Goal: Task Accomplishment & Management: Manage account settings

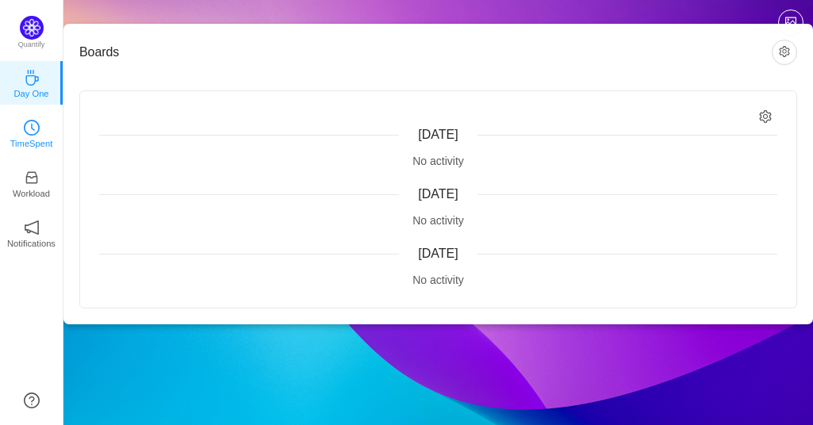
click at [40, 130] on link "TimeSpent" at bounding box center [32, 133] width 16 height 16
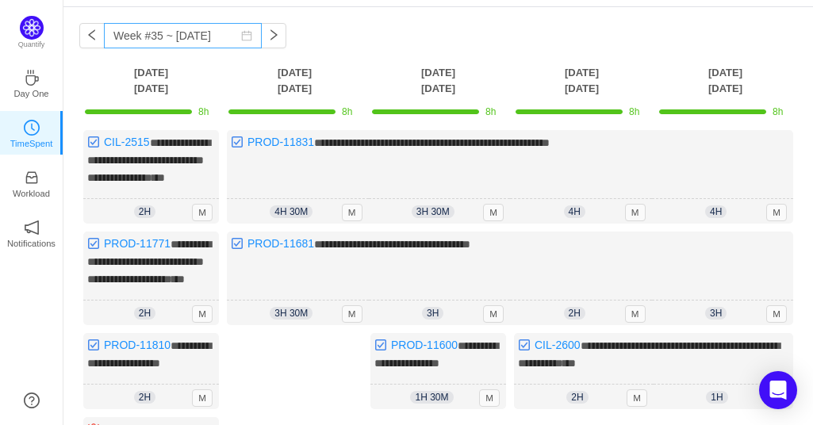
scroll to position [8, 0]
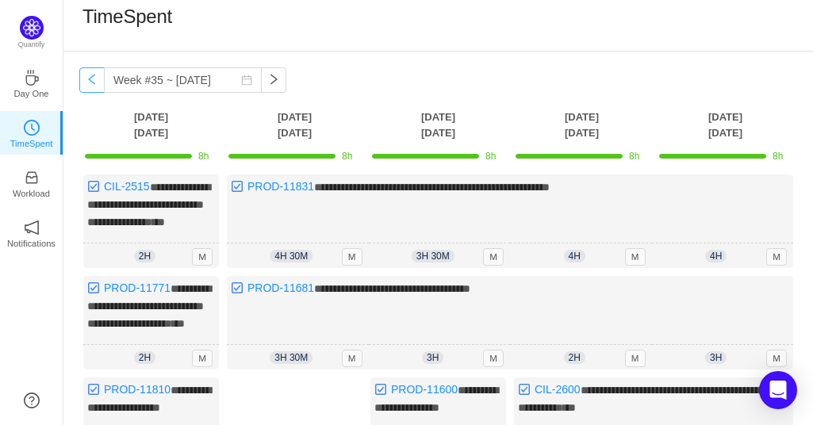
click at [96, 81] on button "button" at bounding box center [91, 79] width 25 height 25
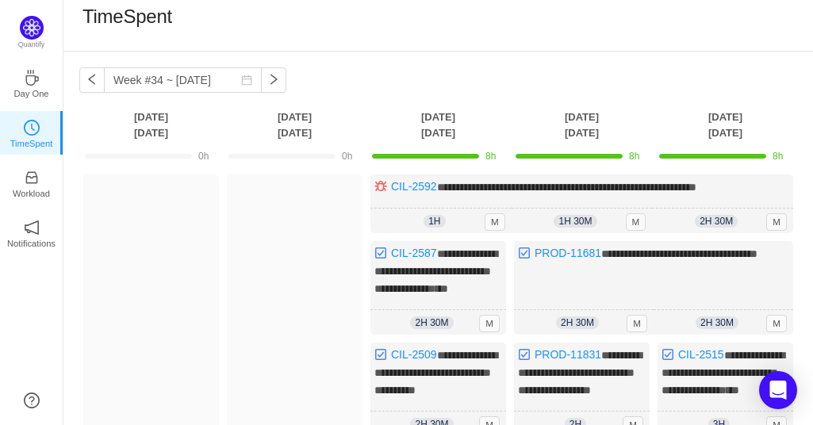
scroll to position [0, 0]
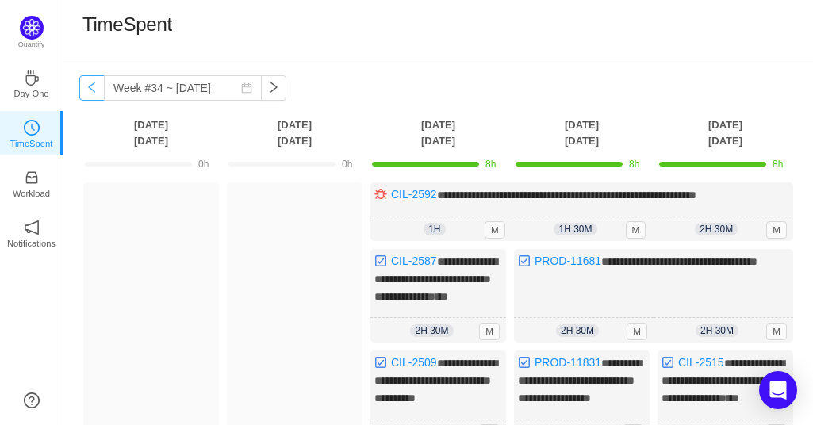
click at [88, 93] on button "button" at bounding box center [91, 87] width 25 height 25
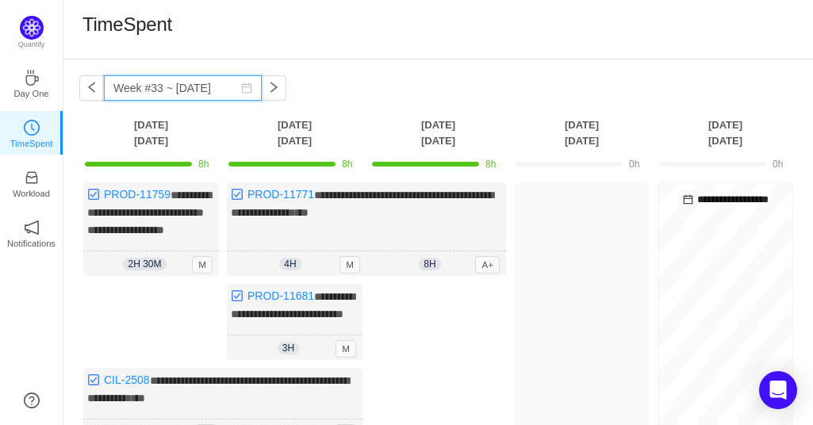
click at [106, 91] on input "Week #33 ~ [DATE]" at bounding box center [183, 87] width 158 height 25
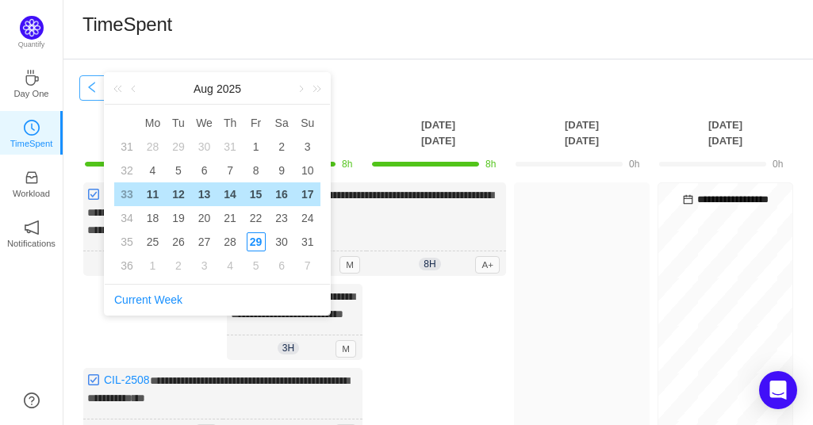
click at [103, 90] on button "button" at bounding box center [91, 87] width 25 height 25
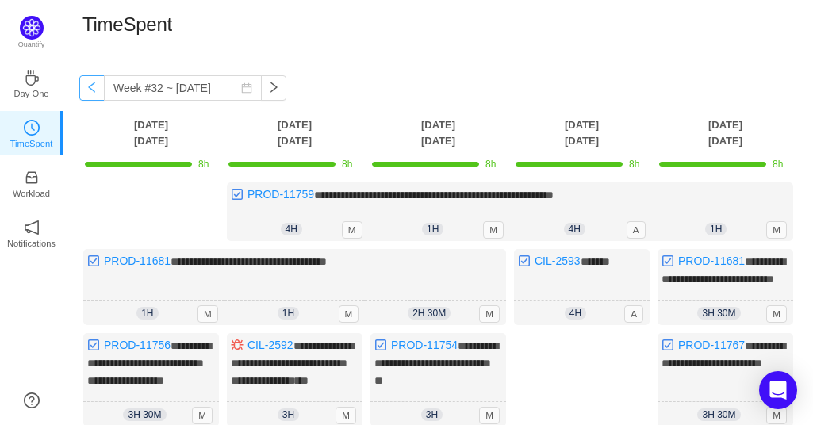
click at [95, 89] on button "button" at bounding box center [91, 87] width 25 height 25
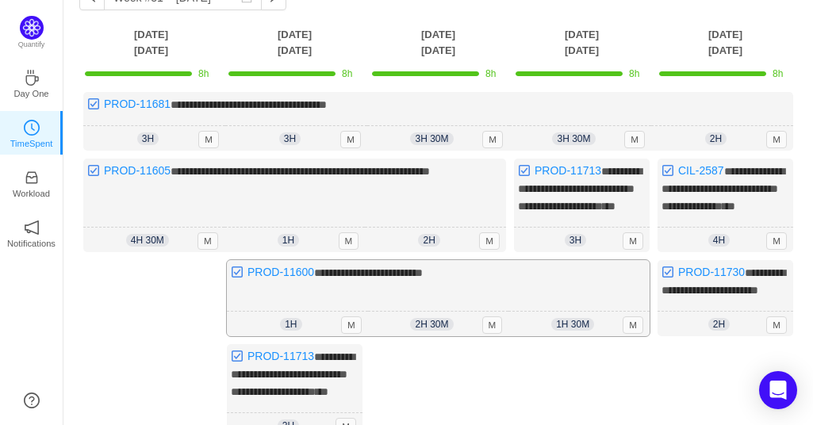
scroll to position [79, 0]
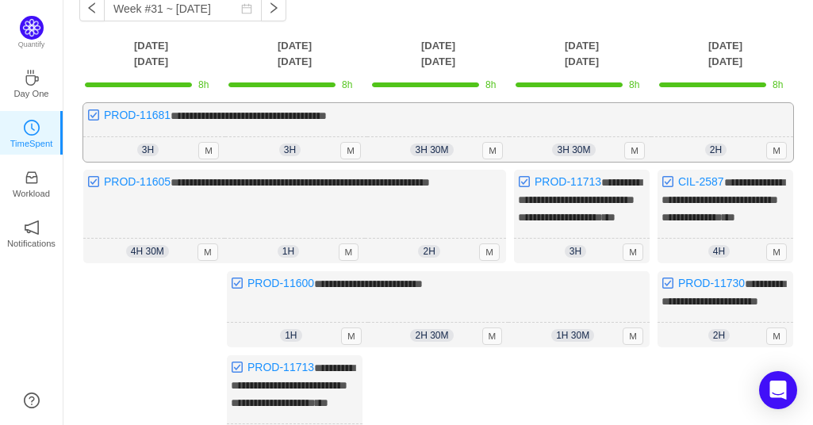
click at [733, 125] on div "**********" at bounding box center [438, 132] width 710 height 59
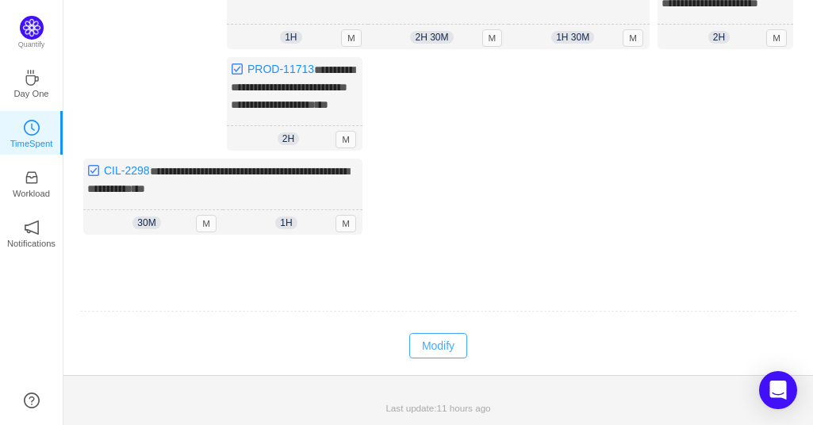
click at [451, 359] on button "Modify" at bounding box center [438, 345] width 58 height 25
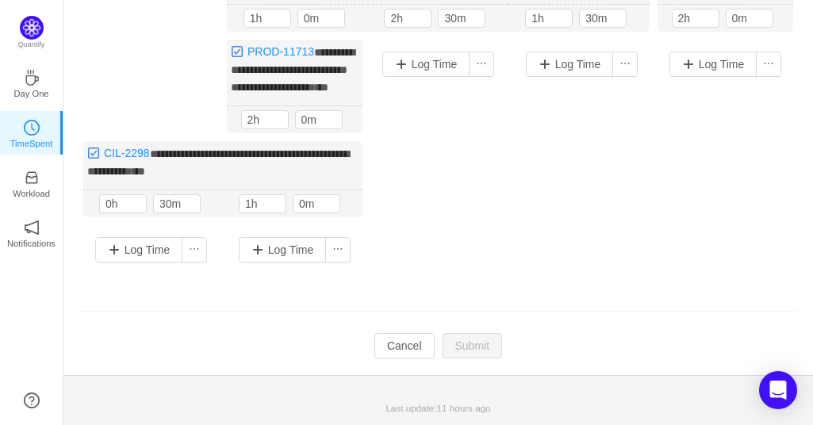
click at [396, 361] on div "**********" at bounding box center [438, 19] width 750 height 711
click at [398, 355] on button "Cancel" at bounding box center [405, 345] width 60 height 25
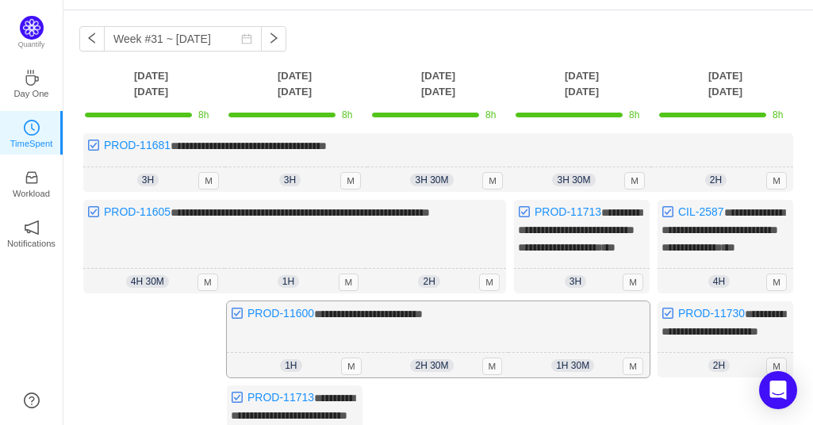
scroll to position [21, 0]
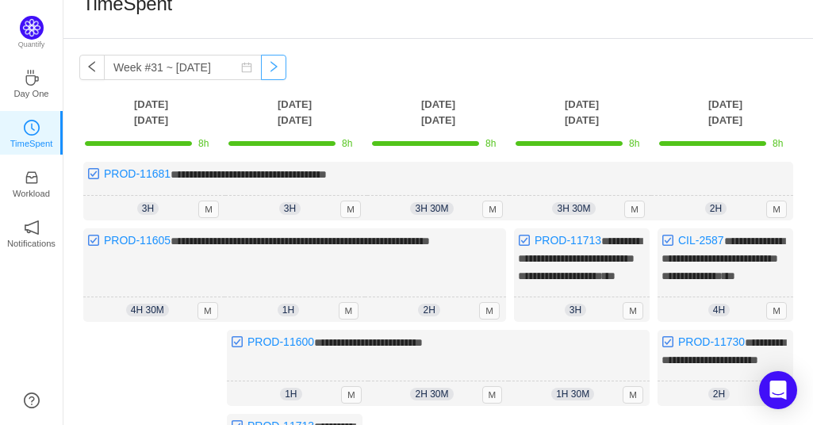
click at [268, 72] on button "button" at bounding box center [273, 67] width 25 height 25
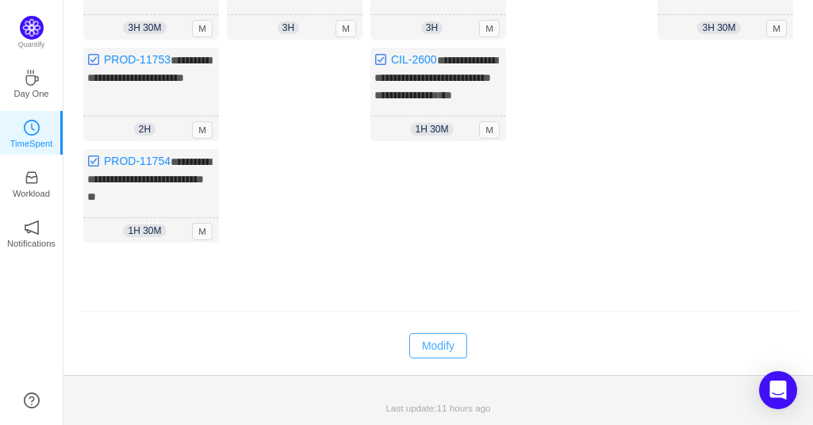
click at [429, 347] on button "Modify" at bounding box center [438, 345] width 58 height 25
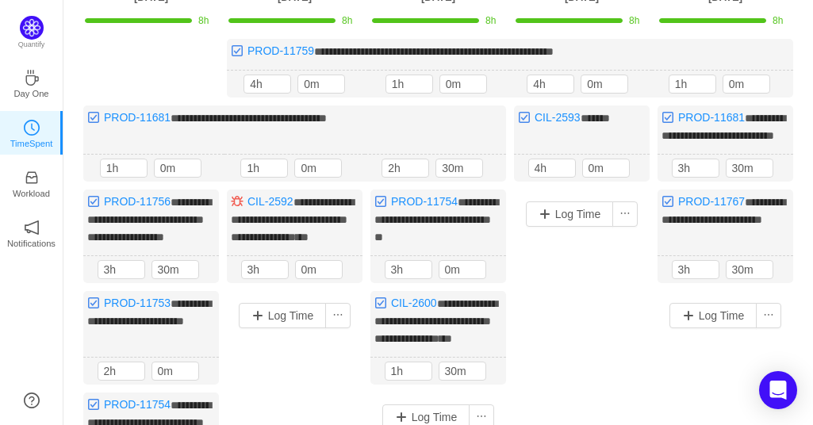
scroll to position [107, 0]
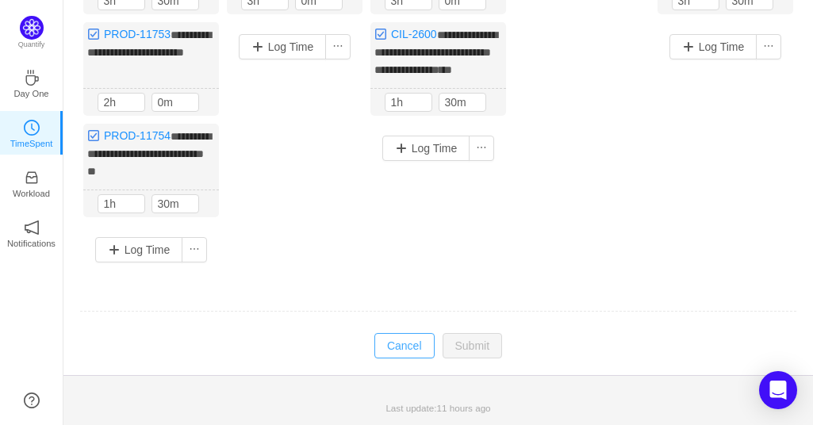
click at [422, 342] on button "Cancel" at bounding box center [405, 345] width 60 height 25
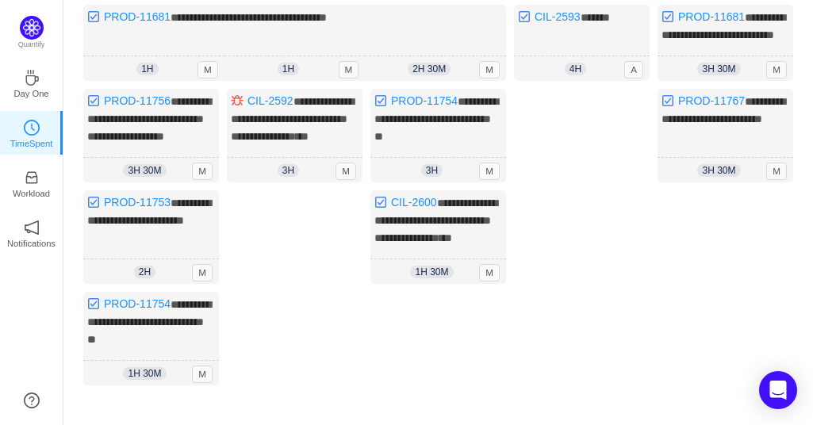
scroll to position [0, 0]
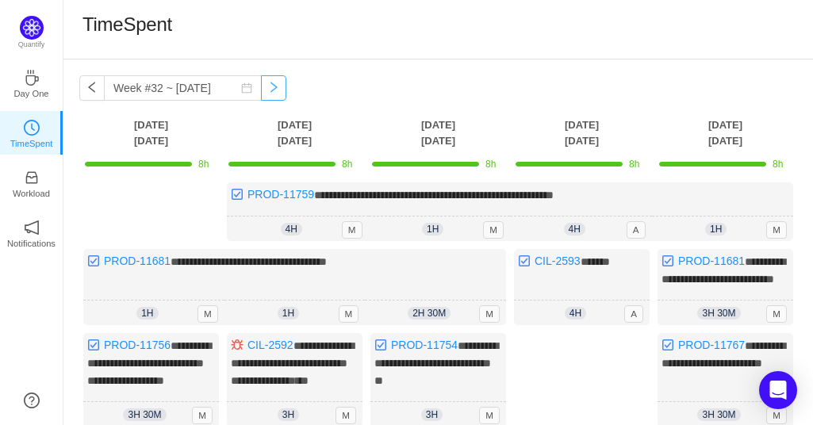
click at [261, 96] on button "button" at bounding box center [273, 87] width 25 height 25
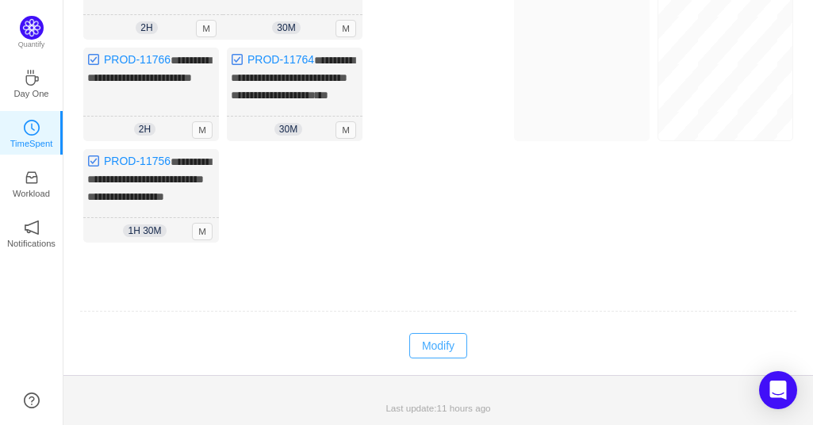
click at [440, 344] on button "Modify" at bounding box center [438, 345] width 58 height 25
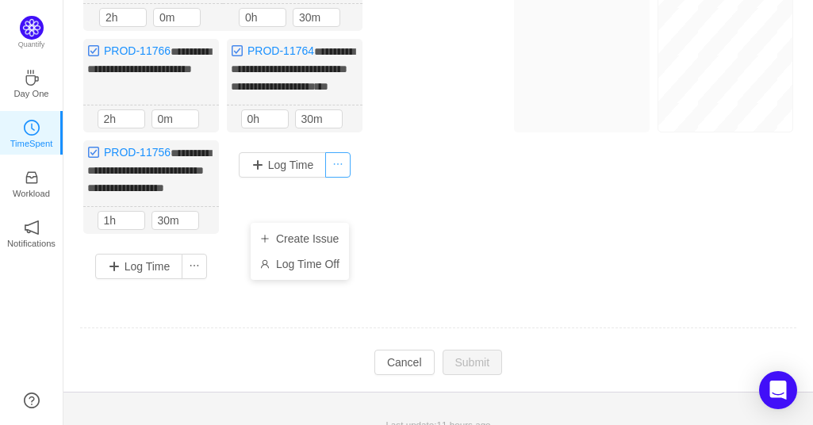
scroll to position [458, 0]
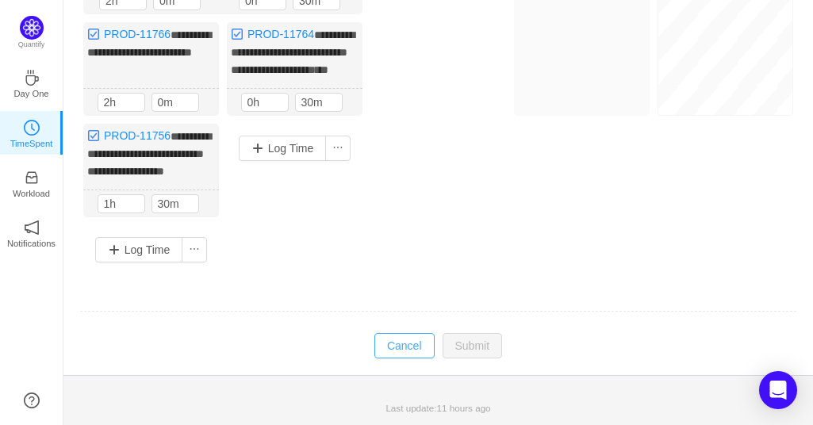
click at [405, 359] on button "Cancel" at bounding box center [405, 345] width 60 height 25
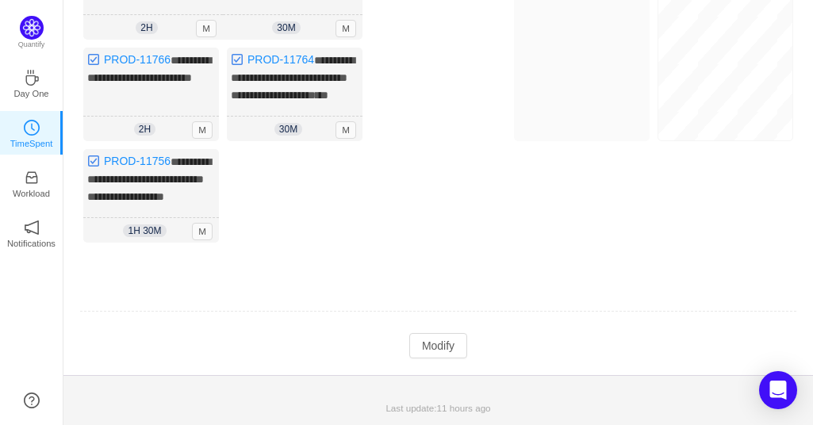
scroll to position [0, 0]
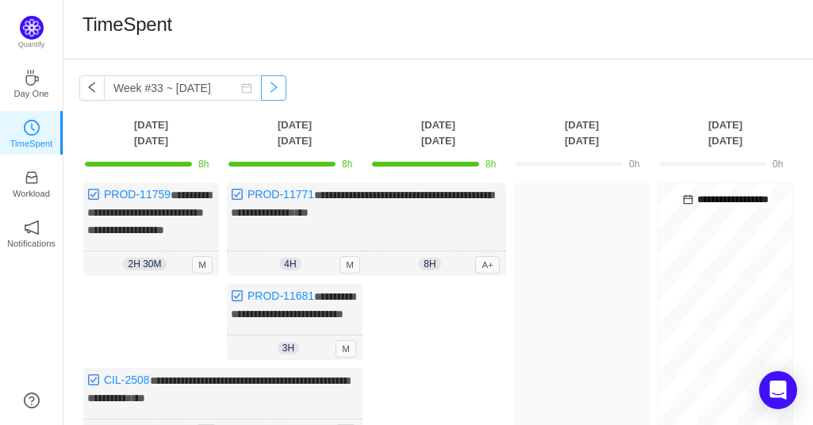
click at [265, 96] on button "button" at bounding box center [273, 87] width 25 height 25
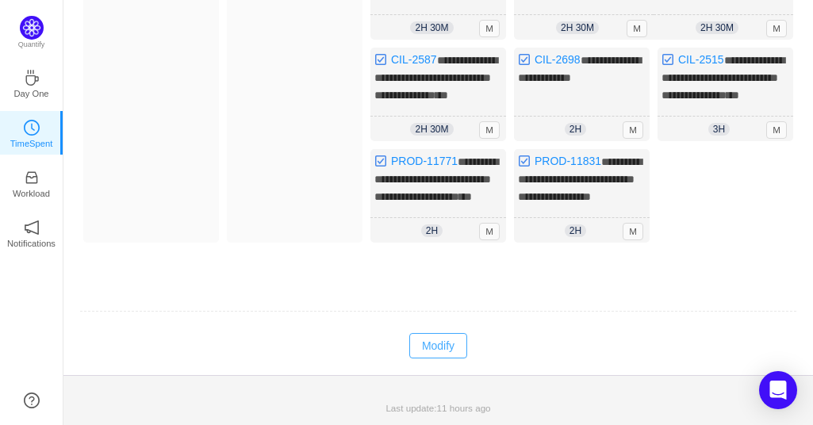
click at [450, 344] on button "Modify" at bounding box center [438, 345] width 58 height 25
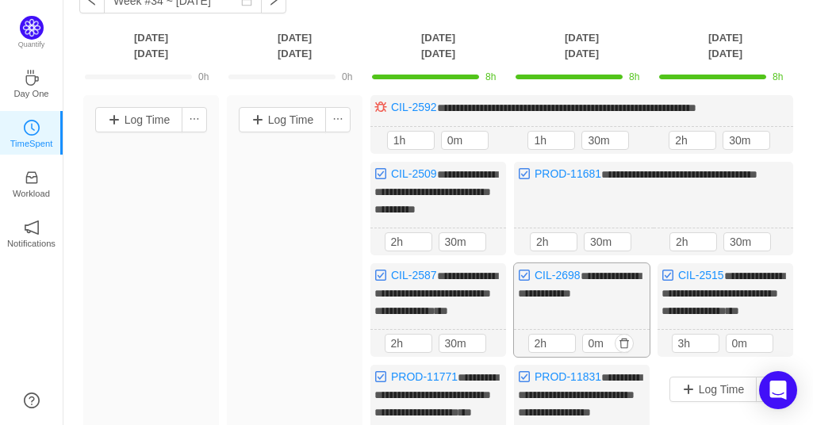
scroll to position [86, 0]
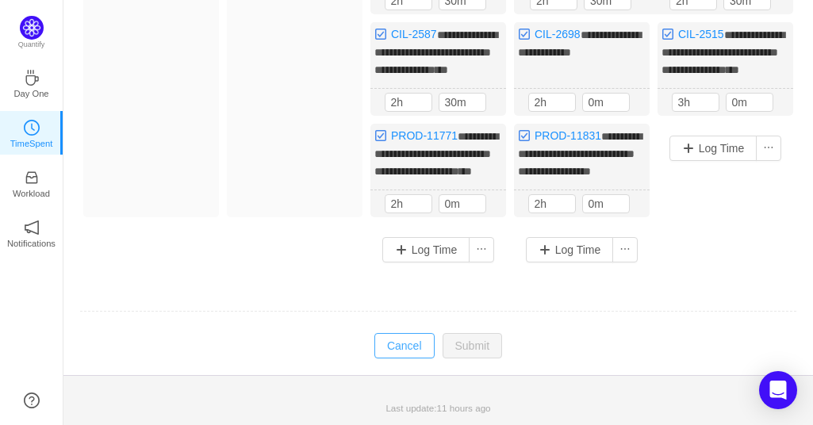
drag, startPoint x: 376, startPoint y: 364, endPoint x: 386, endPoint y: 356, distance: 12.4
click at [376, 363] on div "**********" at bounding box center [438, 53] width 750 height 644
click at [386, 356] on button "Cancel" at bounding box center [405, 345] width 60 height 25
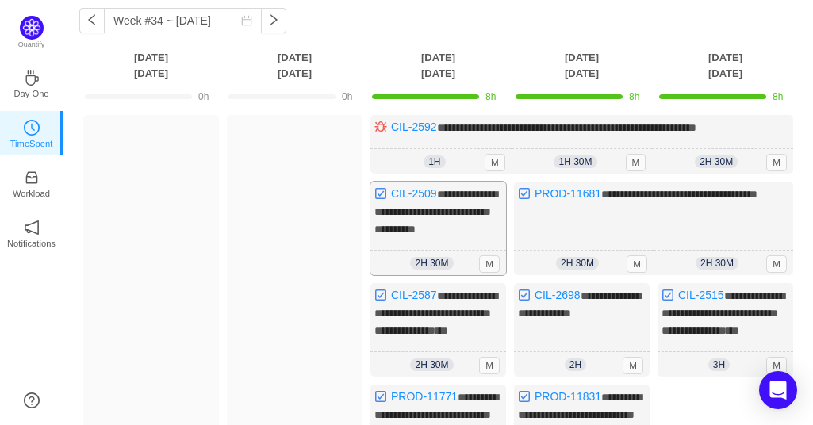
scroll to position [0, 0]
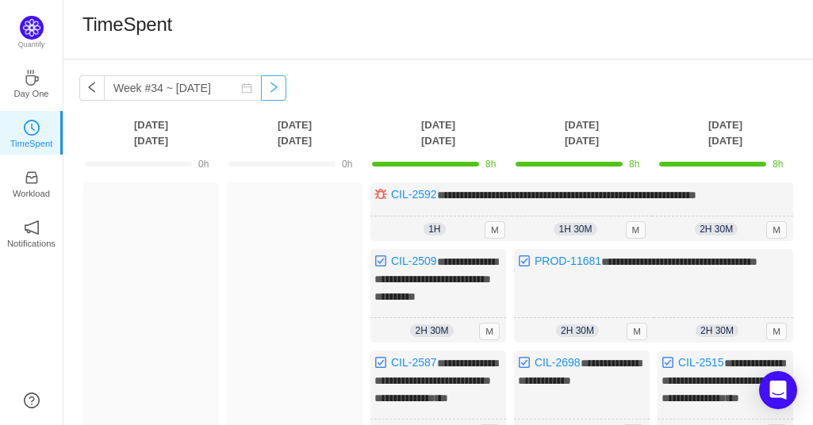
click at [263, 93] on button "button" at bounding box center [273, 87] width 25 height 25
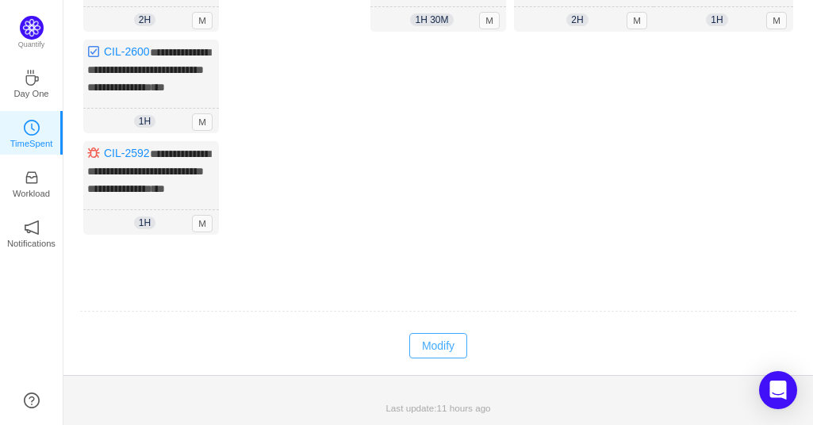
click at [432, 344] on button "Modify" at bounding box center [438, 345] width 58 height 25
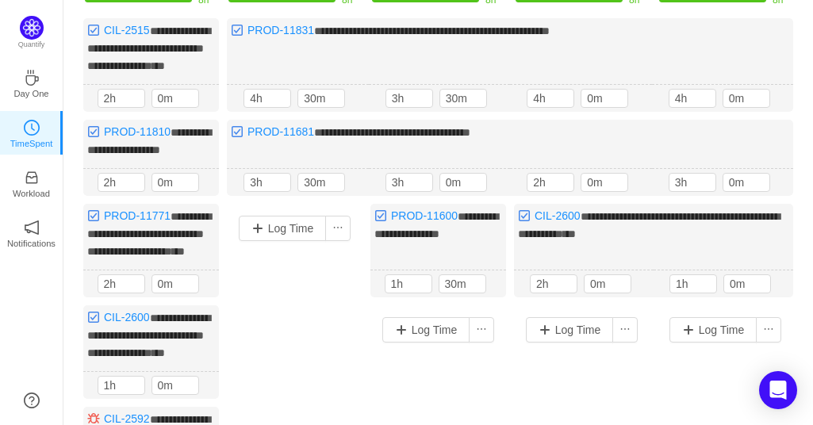
scroll to position [85, 0]
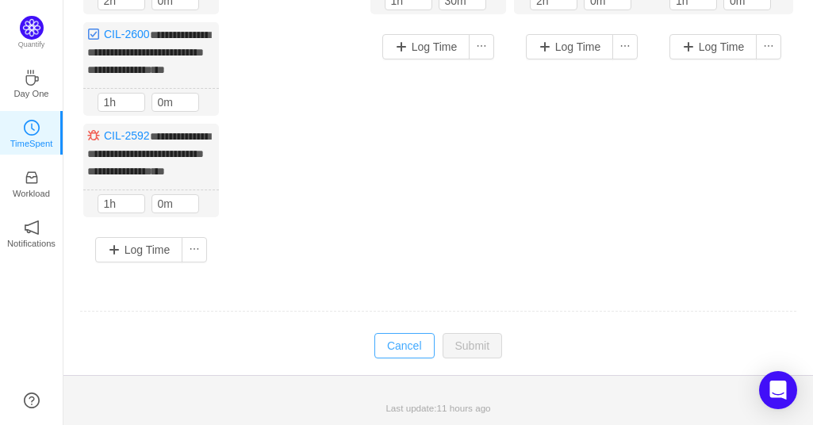
click at [387, 351] on button "Cancel" at bounding box center [405, 345] width 60 height 25
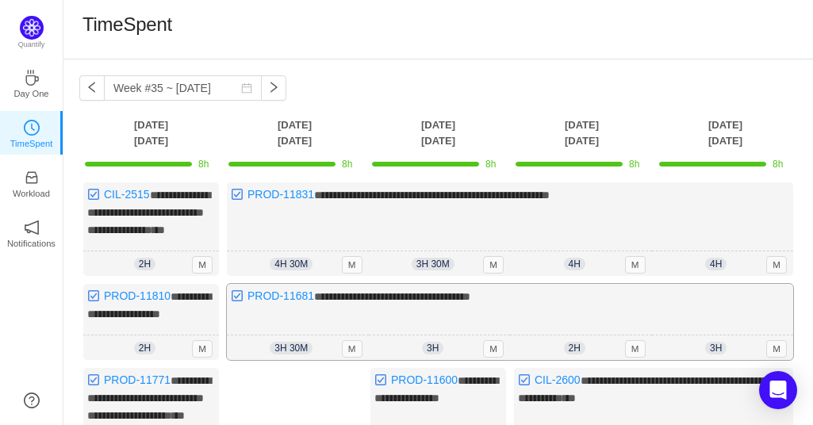
scroll to position [0, 0]
click at [271, 79] on button "button" at bounding box center [273, 87] width 25 height 25
click at [94, 88] on button "button" at bounding box center [91, 87] width 25 height 25
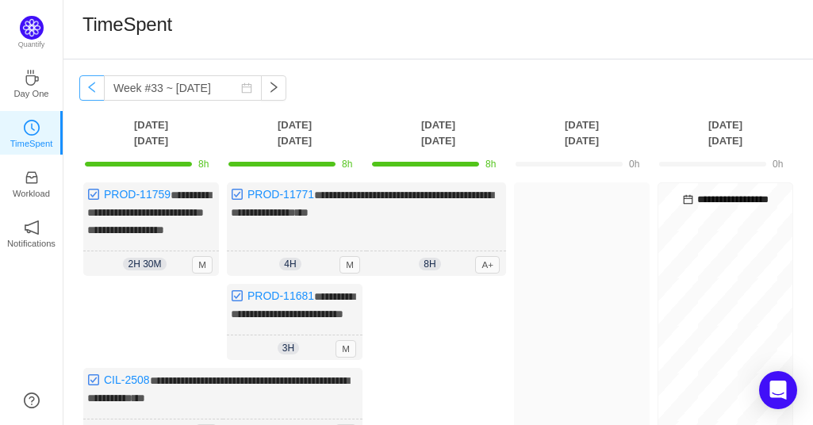
click at [94, 88] on button "button" at bounding box center [91, 87] width 25 height 25
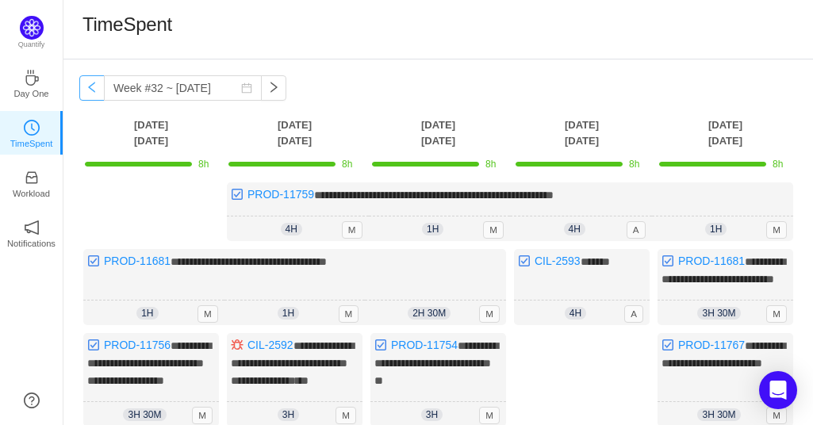
click at [94, 88] on button "button" at bounding box center [91, 87] width 25 height 25
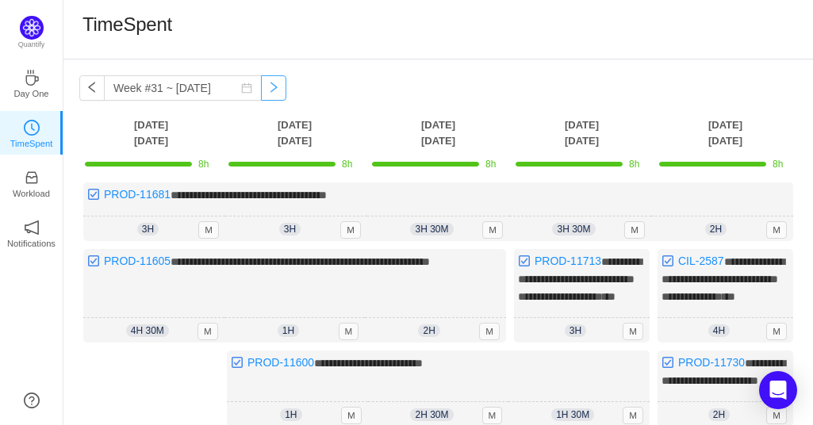
click at [262, 95] on button "button" at bounding box center [273, 87] width 25 height 25
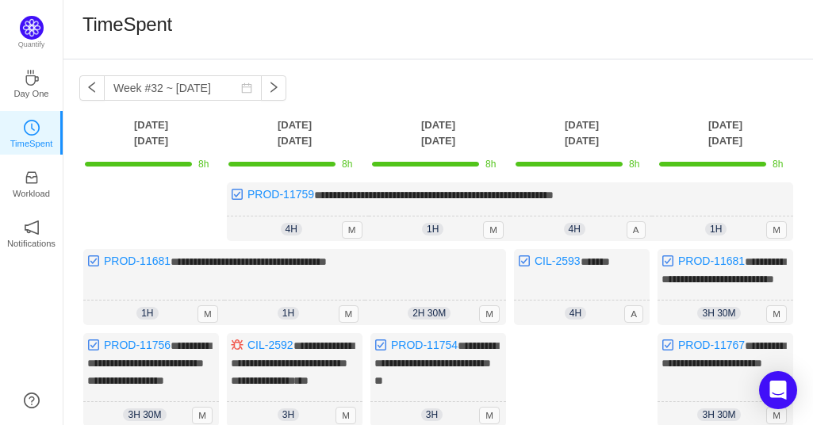
click at [361, 50] on div "TimeSpent" at bounding box center [438, 30] width 750 height 60
click at [446, 69] on div "**********" at bounding box center [438, 411] width 750 height 703
click at [267, 90] on button "button" at bounding box center [273, 87] width 25 height 25
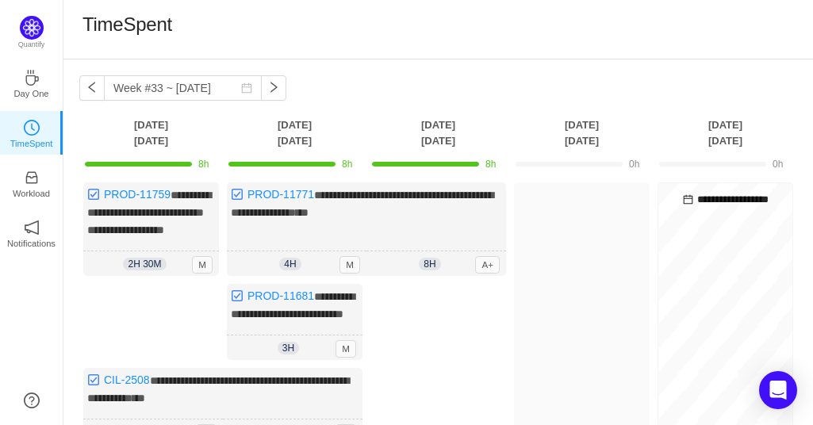
click at [454, 52] on div "TimeSpent" at bounding box center [438, 30] width 750 height 60
click at [270, 90] on button "button" at bounding box center [273, 87] width 25 height 25
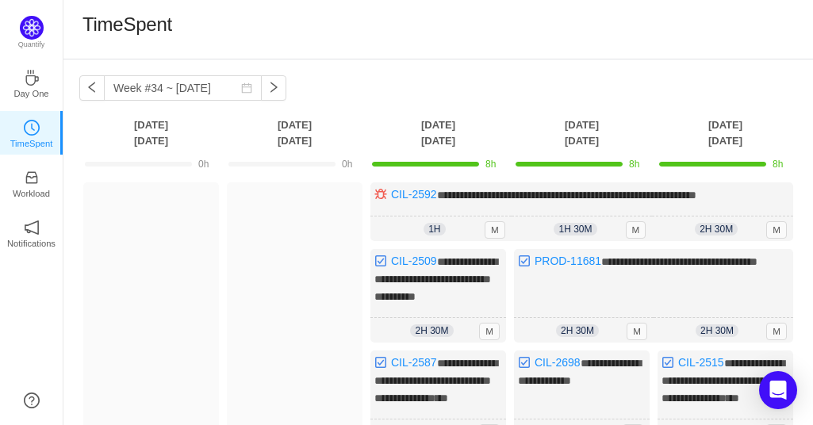
click at [448, 54] on div "TimeSpent" at bounding box center [438, 30] width 750 height 60
click at [262, 90] on button "button" at bounding box center [273, 87] width 25 height 25
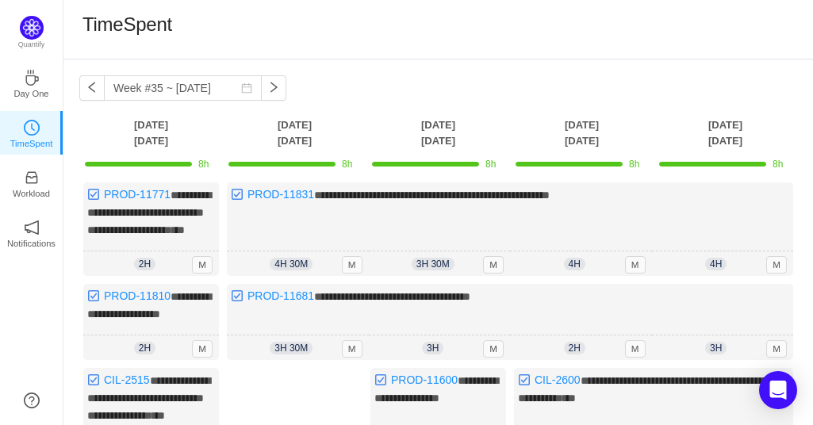
click at [415, 75] on div "**********" at bounding box center [438, 433] width 750 height 746
click at [268, 85] on button "button" at bounding box center [273, 87] width 25 height 25
type input "Week #35 ~ [DATE]"
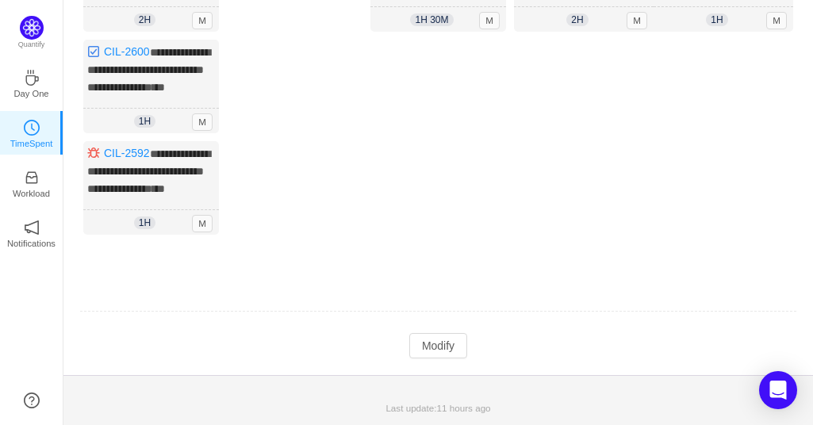
scroll to position [476, 0]
